Goal: Check status: Check status

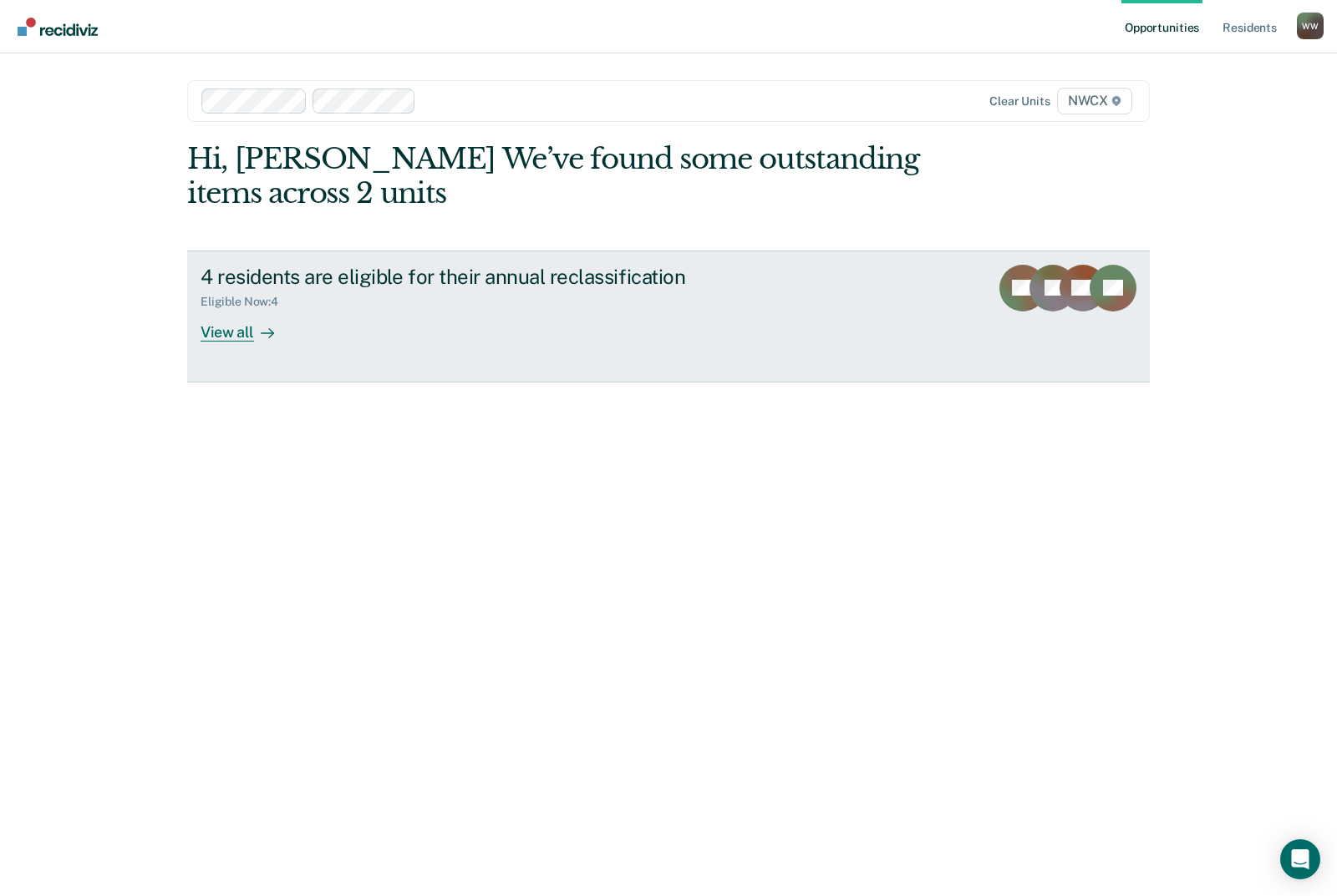
click at [221, 333] on div "View all" at bounding box center [248, 325] width 94 height 32
